Goal: Information Seeking & Learning: Learn about a topic

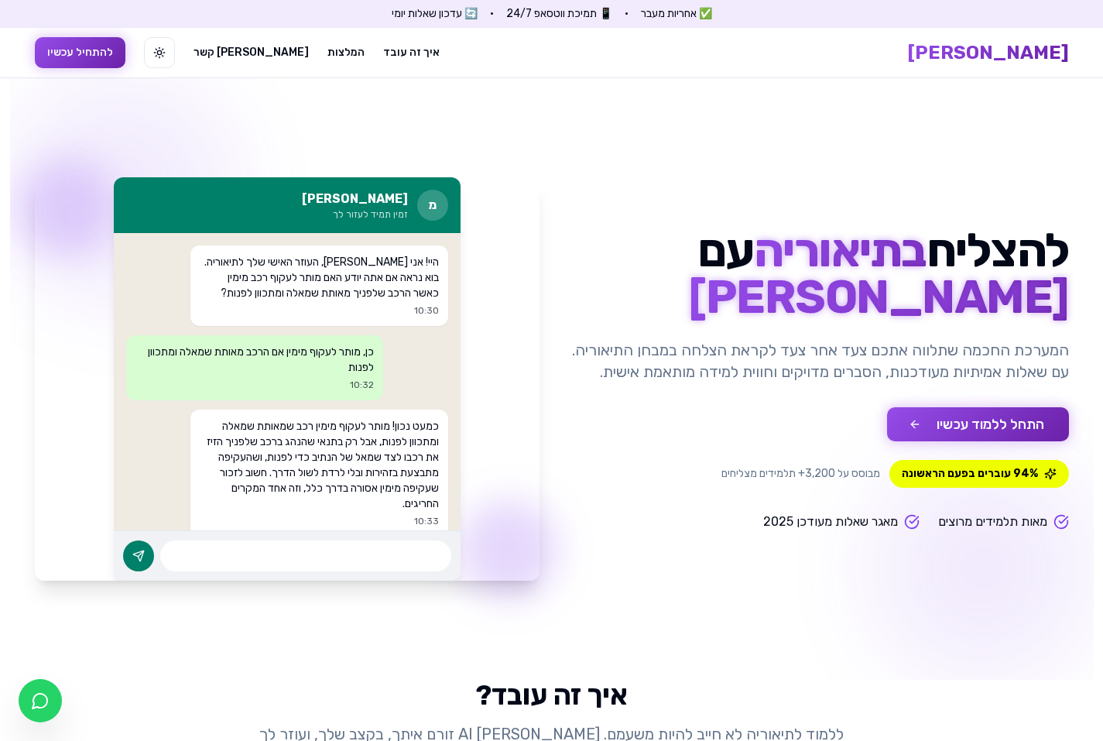
click at [928, 413] on button "התחל ללמוד עכשיו" at bounding box center [978, 424] width 182 height 34
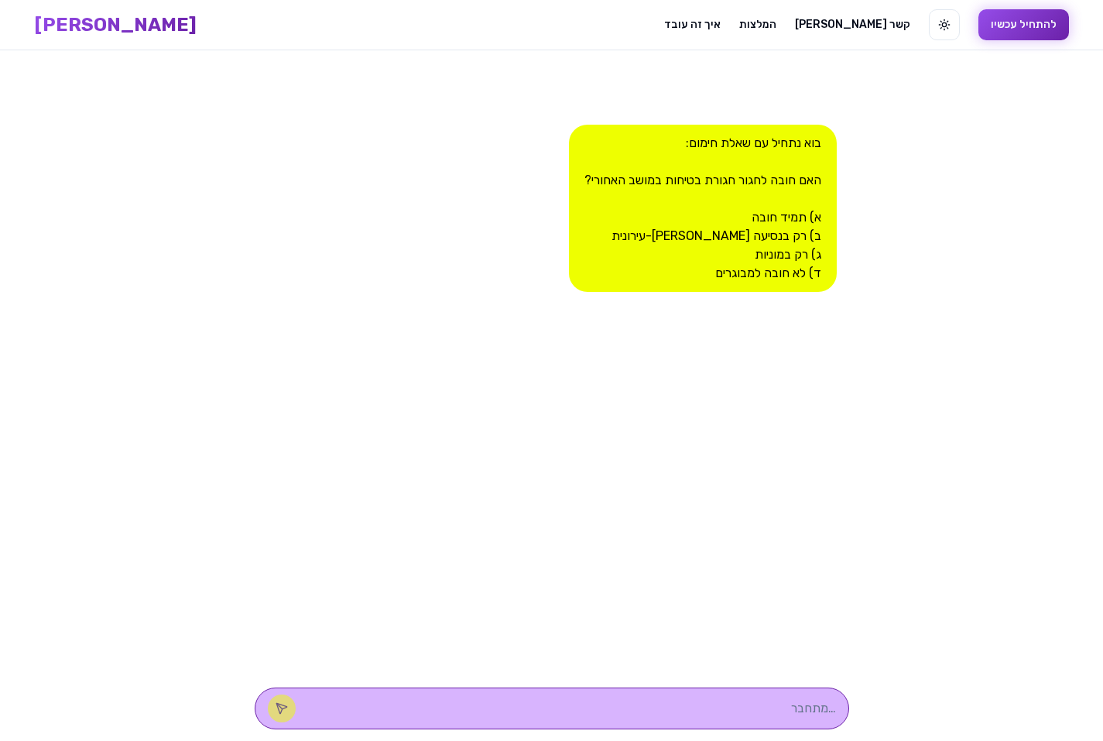
scroll to position [1, 0]
click at [789, 698] on textarea at bounding box center [573, 707] width 525 height 19
type textarea "א"
type textarea "ץ"
type textarea "תמיד"
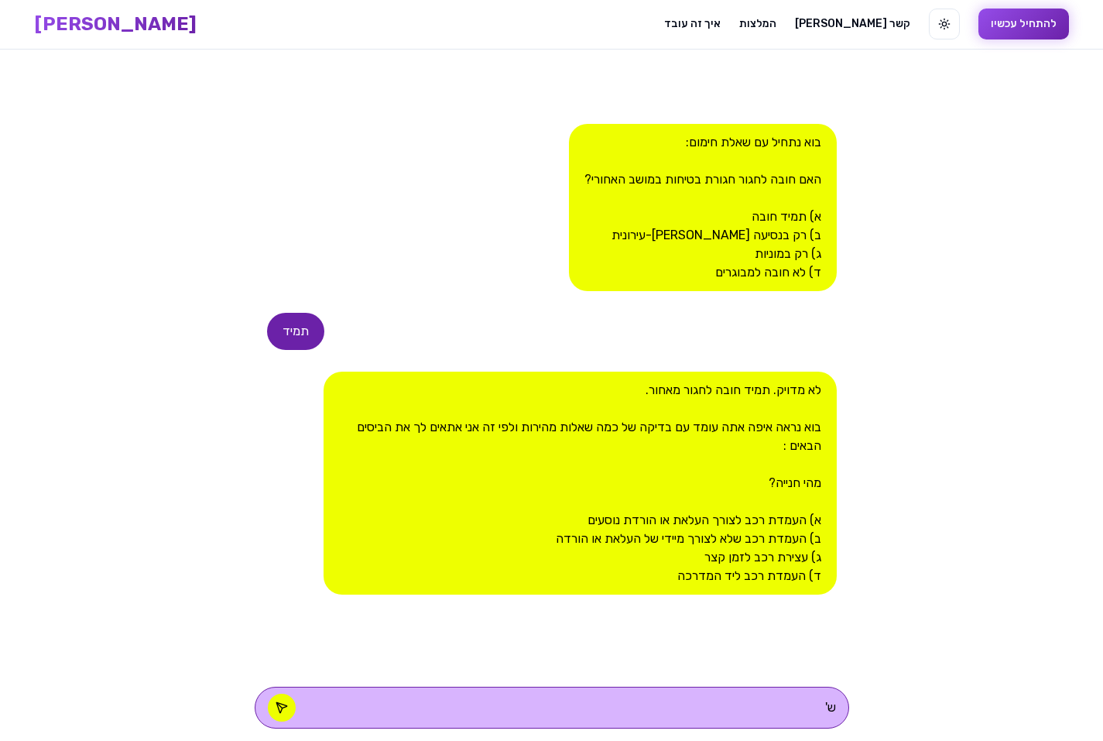
type textarea "ש"
type textarea "ג"
type textarea "ש"
type textarea "ץ"
type textarea "א"
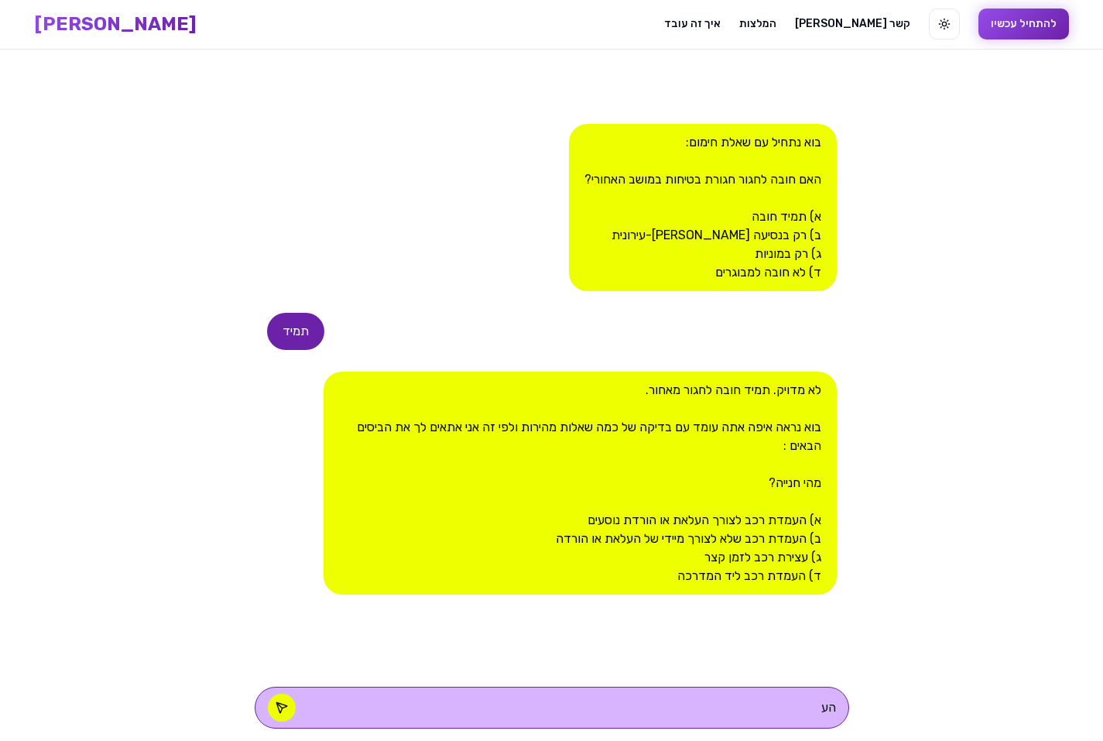
type textarea "ה"
type textarea "העמדת רכב ליד המדרכה"
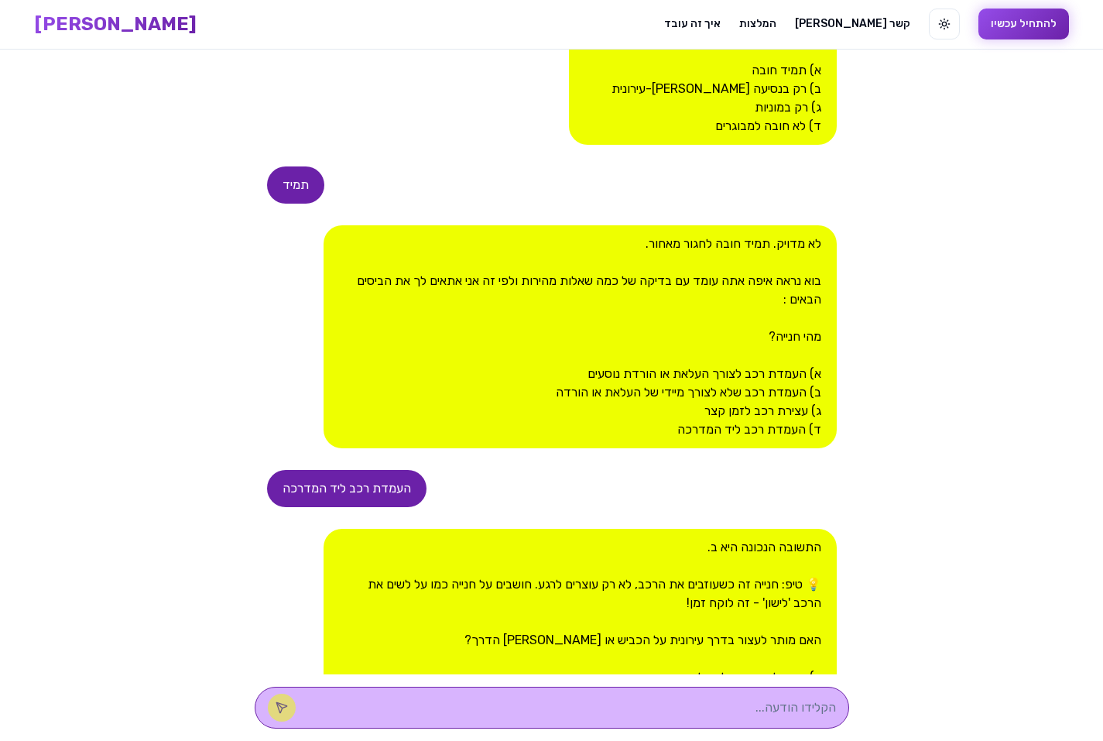
scroll to position [357, 0]
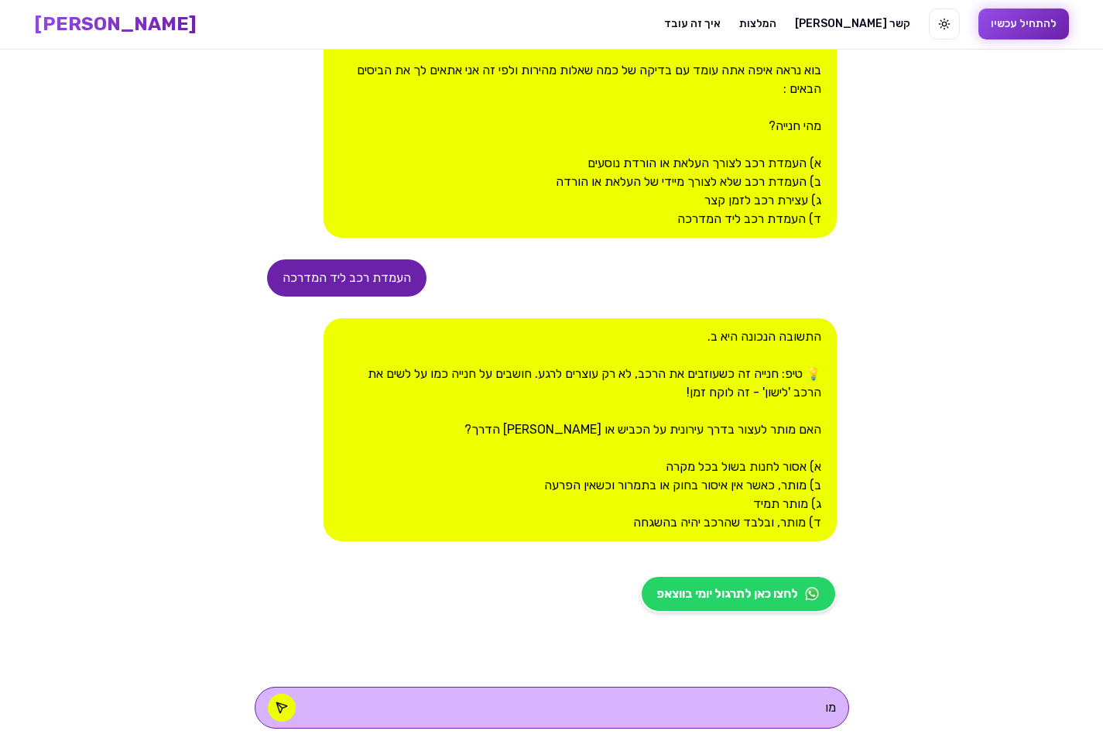
type textarea "מ"
type textarea "התשובה היא ב"
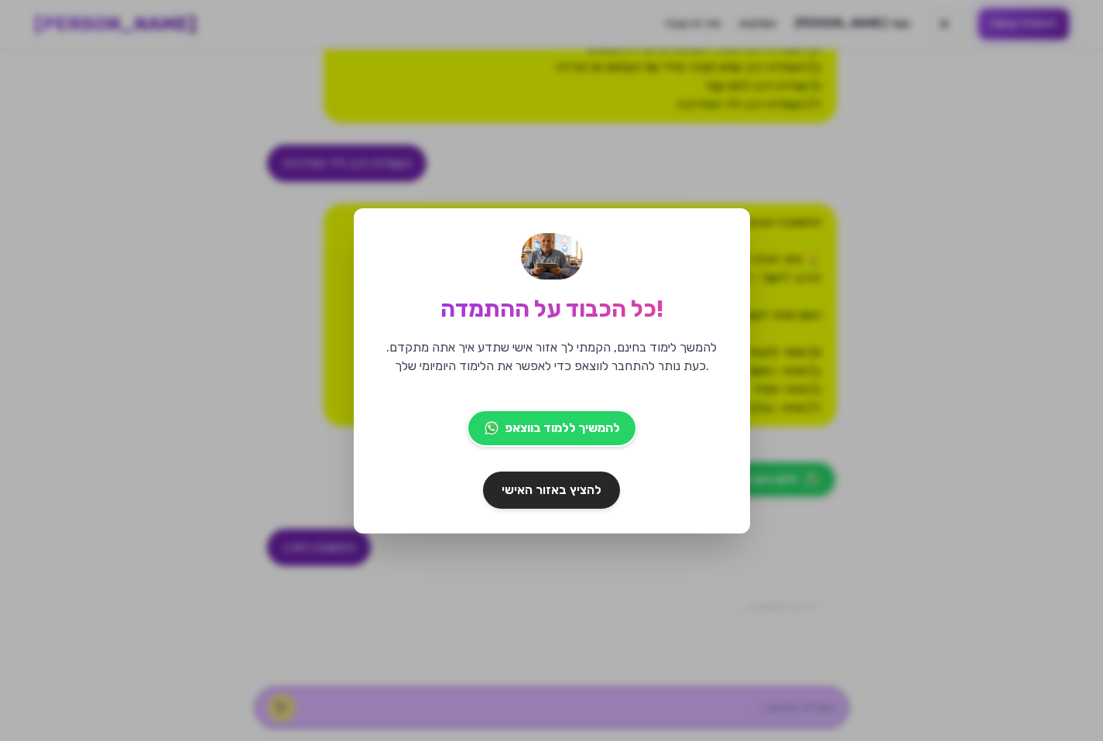
scroll to position [530, 0]
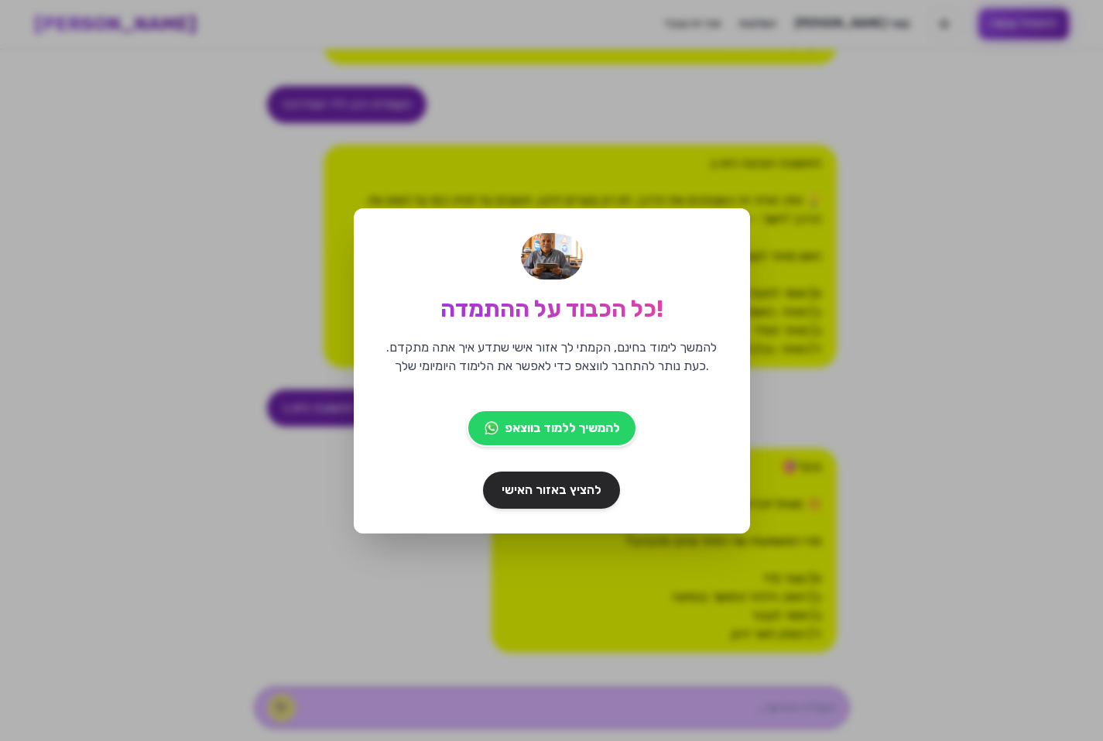
click at [812, 523] on div "כל הכבוד על ההתמדה! להמשך לימוד בחינם, הקמתי לך אזור אישי שתדע איך אתה מתקדם. כ…" at bounding box center [551, 370] width 1103 height 741
click at [978, 229] on div "כל הכבוד על ההתמדה! להמשך לימוד בחינם, הקמתי לך אזור אישי שתדע איך אתה מתקדם. כ…" at bounding box center [551, 370] width 1103 height 741
click at [549, 507] on link "להציץ באזור האישי" at bounding box center [552, 489] width 144 height 39
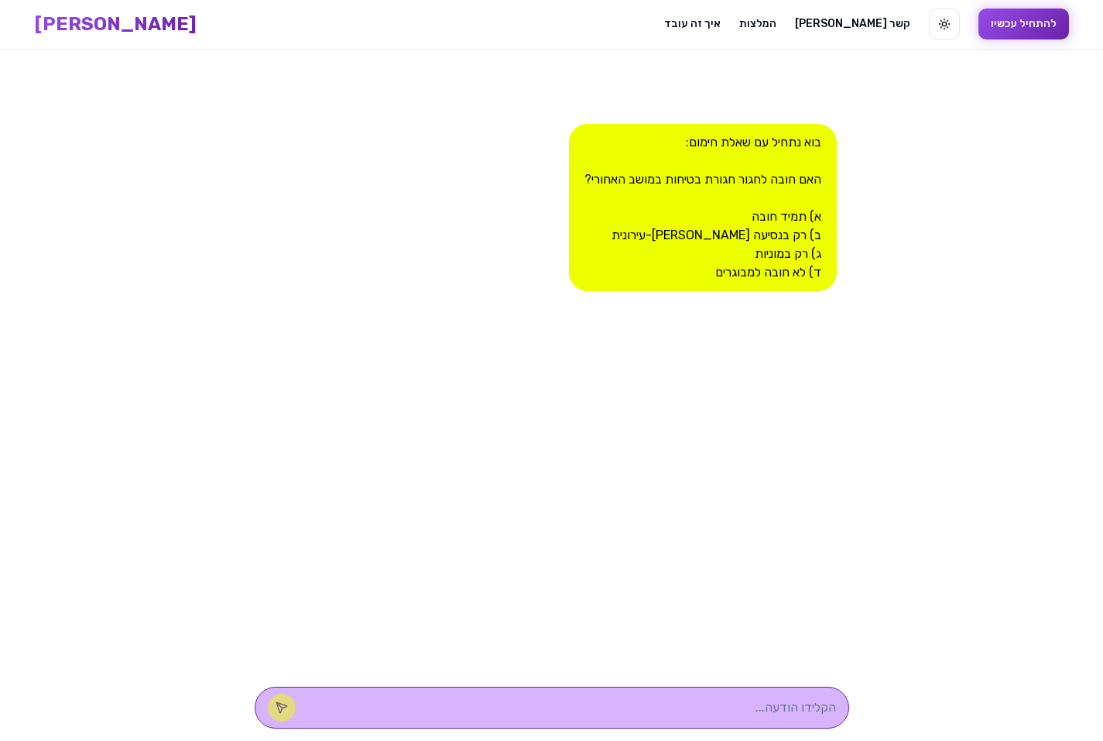
click at [647, 712] on textarea at bounding box center [573, 707] width 525 height 19
type textarea "תמיד חובה"
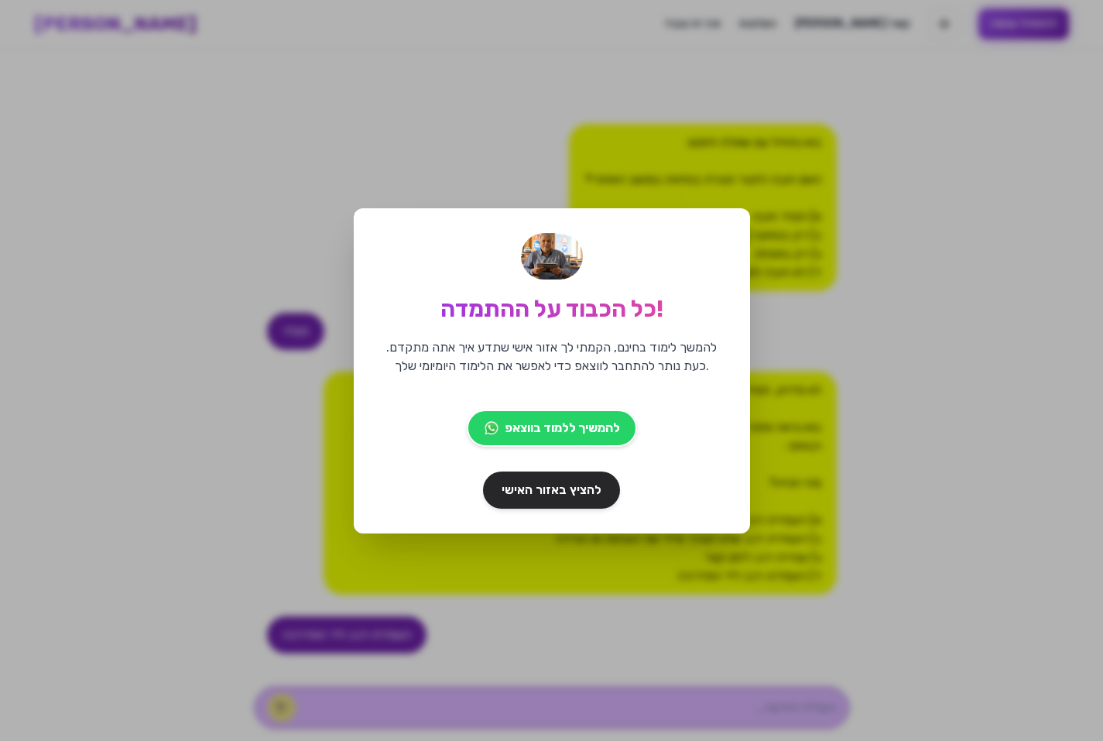
scroll to position [945, 0]
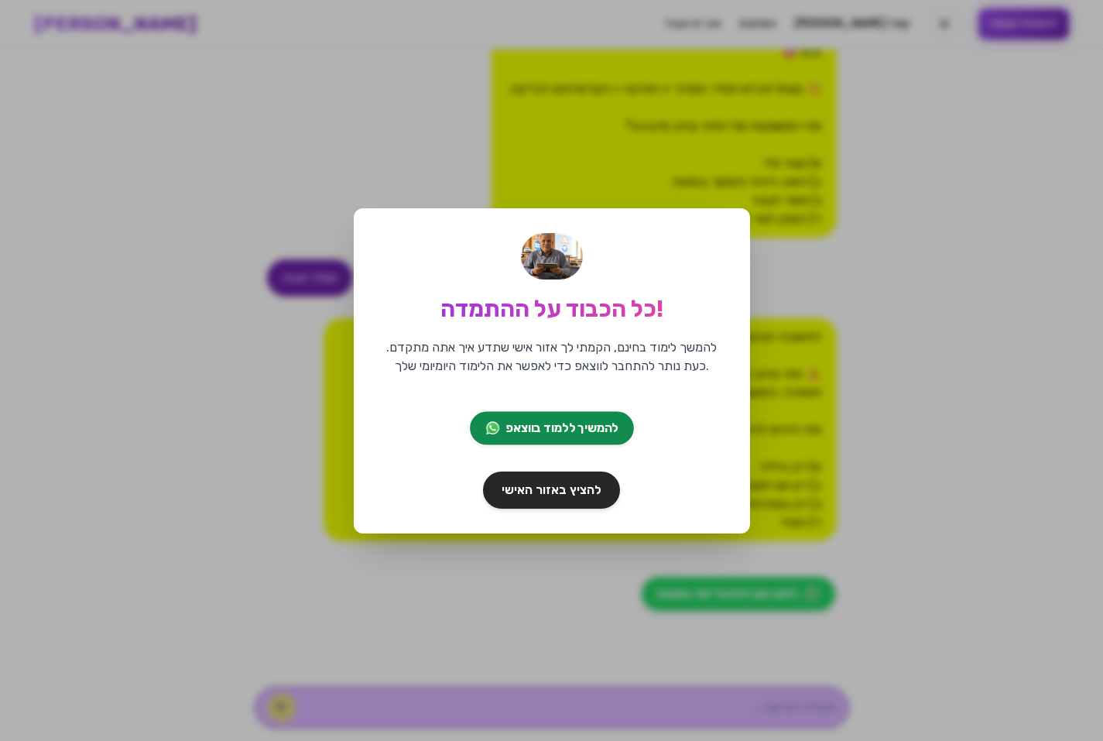
click at [597, 431] on span "להמשיך ללמוד בווצאפ" at bounding box center [562, 428] width 112 height 19
click at [734, 124] on div "כל הכבוד על ההתמדה! להמשך לימוד בחינם, הקמתי לך אזור אישי שתדע איך אתה מתקדם. כ…" at bounding box center [551, 370] width 1103 height 741
click at [911, 142] on div "כל הכבוד על ההתמדה! להמשך לימוד בחינם, הקמתי לך אזור אישי שתדע איך אתה מתקדם. כ…" at bounding box center [551, 370] width 1103 height 741
